Goal: Task Accomplishment & Management: Use online tool/utility

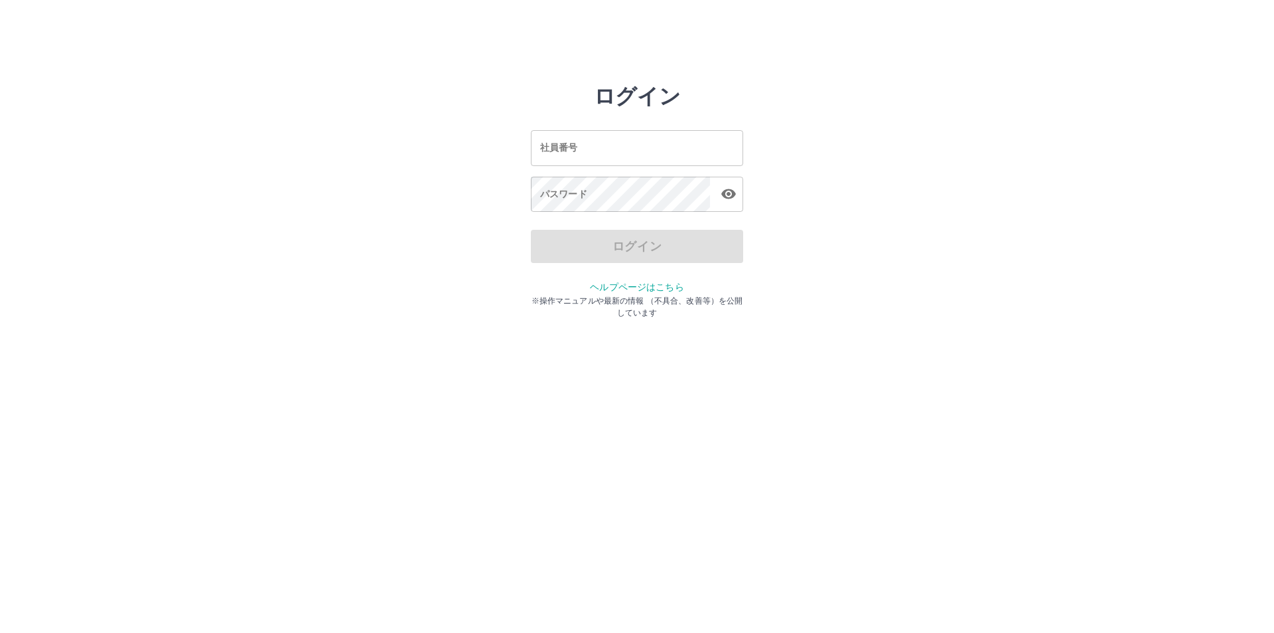
click at [670, 146] on input "社員番号" at bounding box center [637, 147] width 212 height 35
type input "*******"
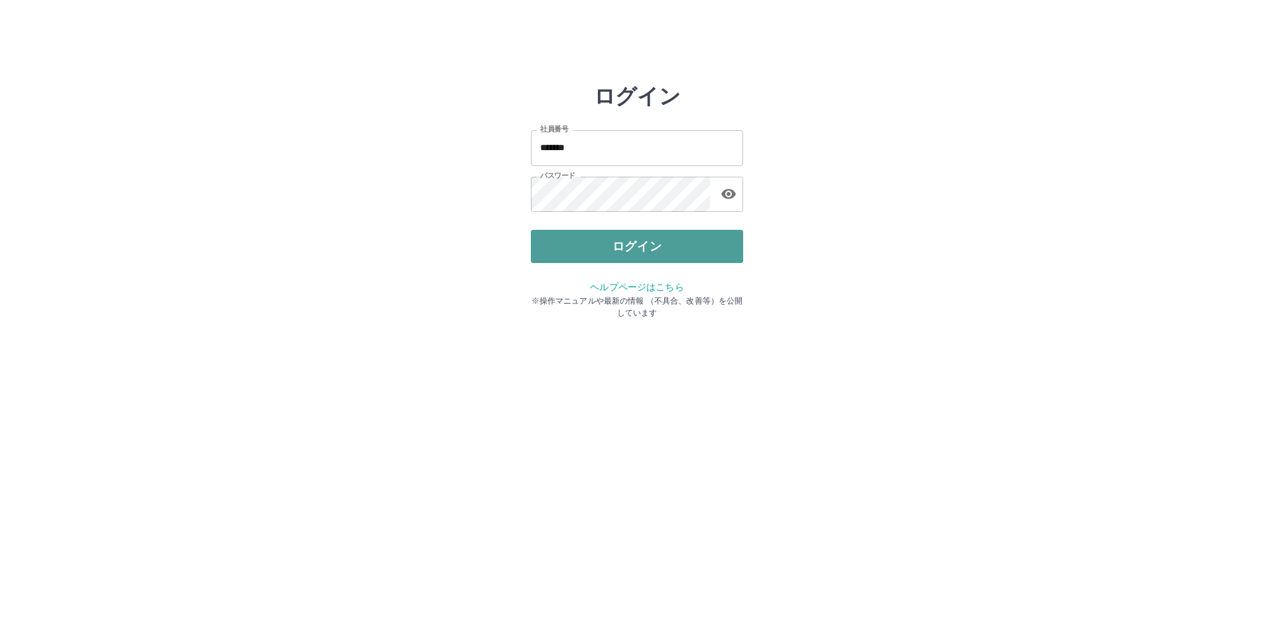
click at [663, 256] on button "ログイン" at bounding box center [637, 246] width 212 height 33
